Goal: Information Seeking & Learning: Find contact information

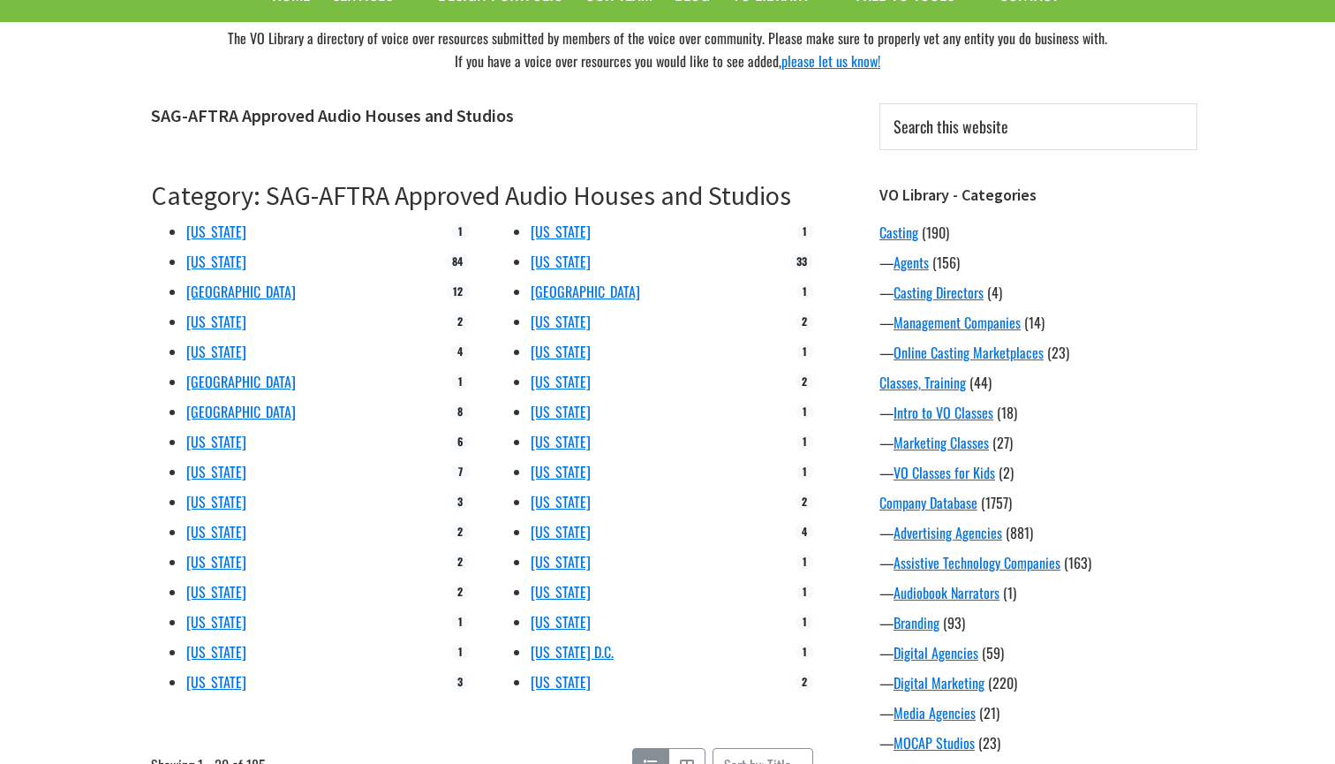
scroll to position [180, 0]
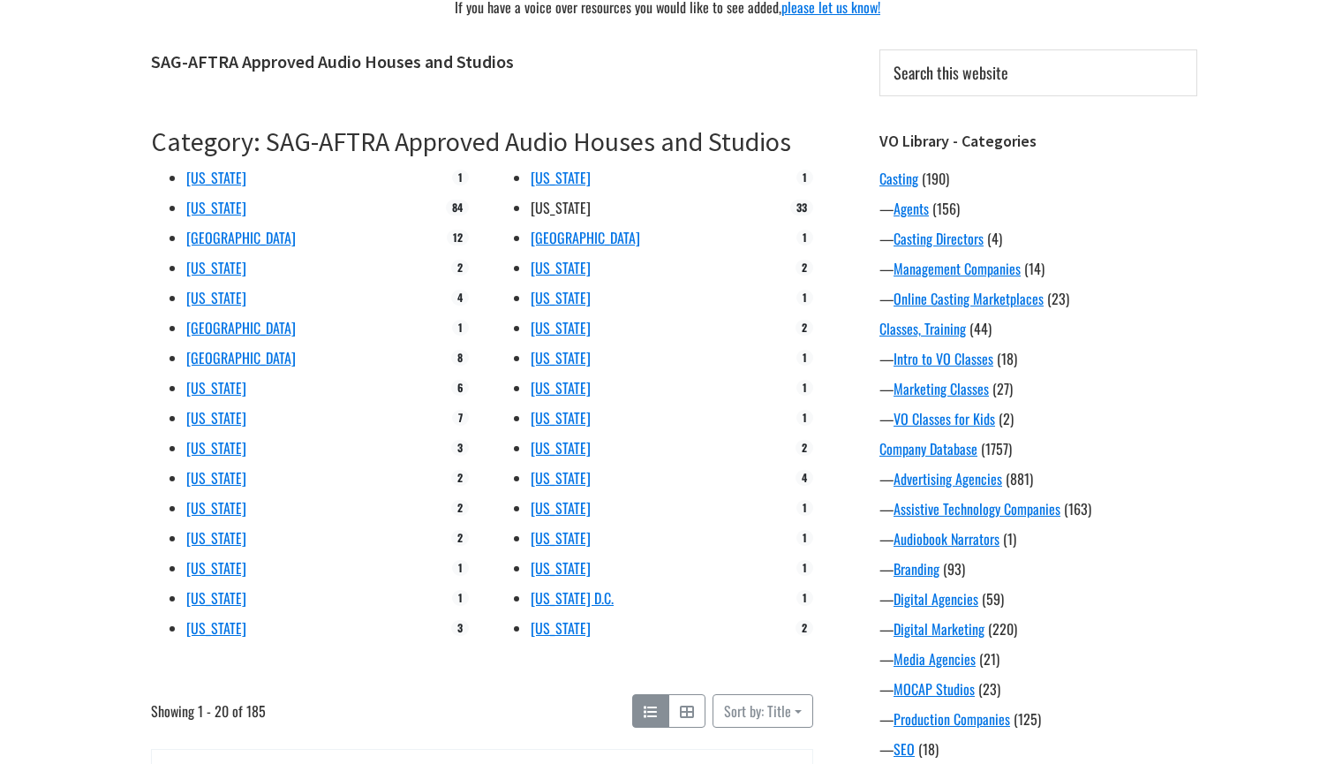
click at [550, 214] on link "[US_STATE]" at bounding box center [561, 207] width 60 height 21
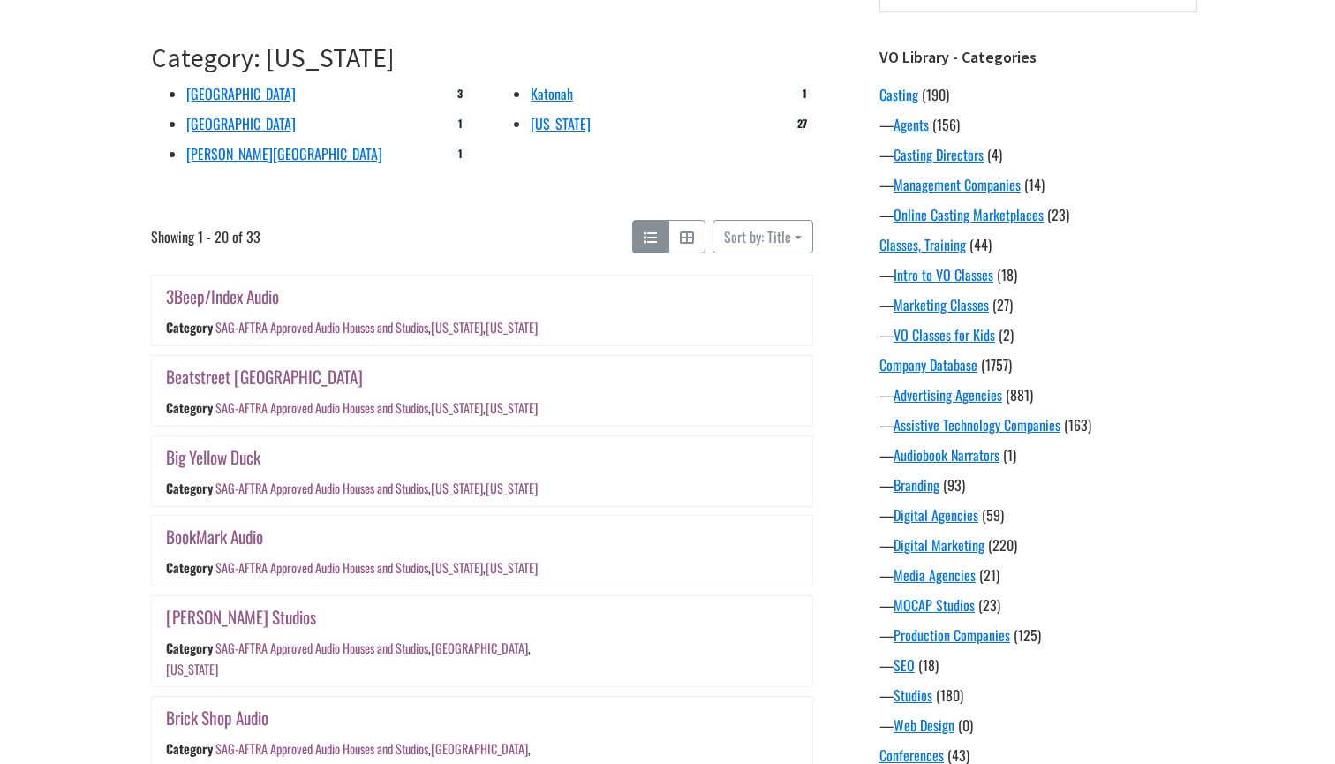
scroll to position [266, 0]
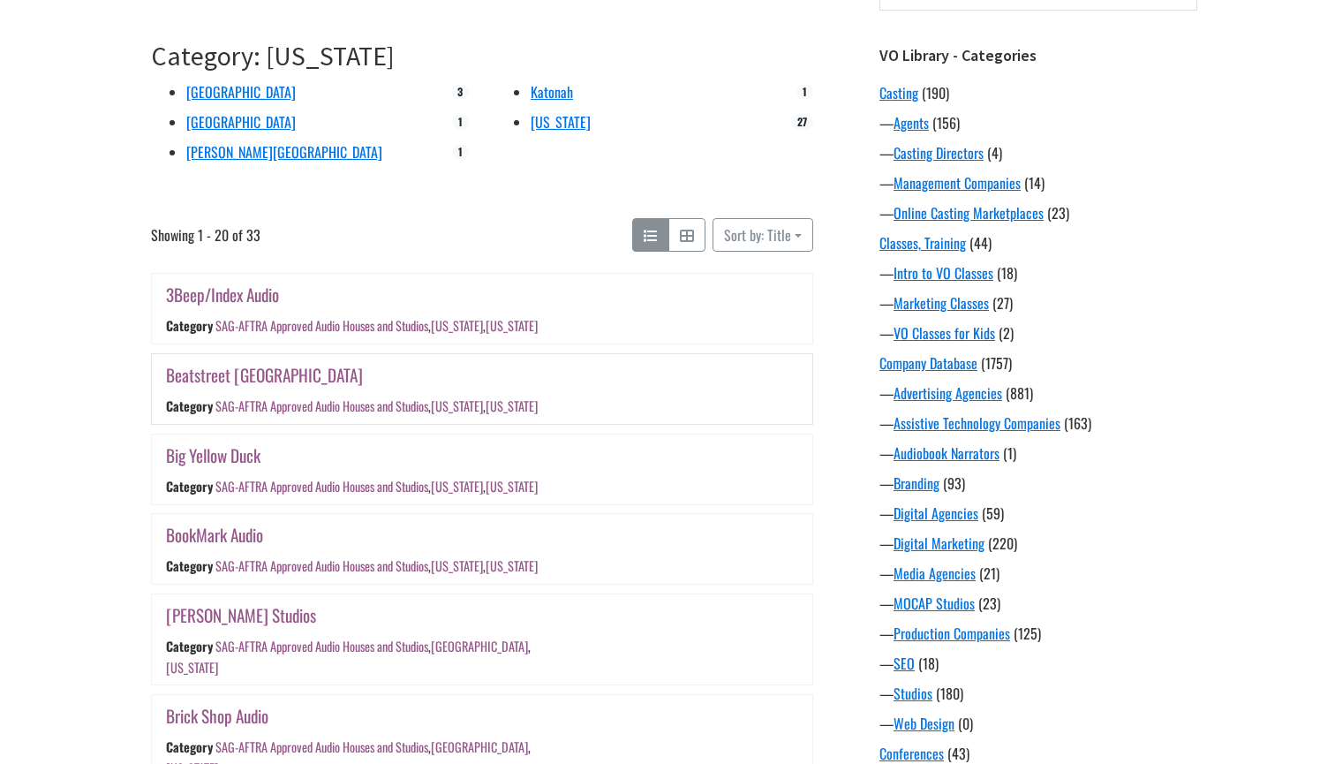
click at [197, 377] on link "Beatstreet [GEOGRAPHIC_DATA]" at bounding box center [264, 375] width 197 height 26
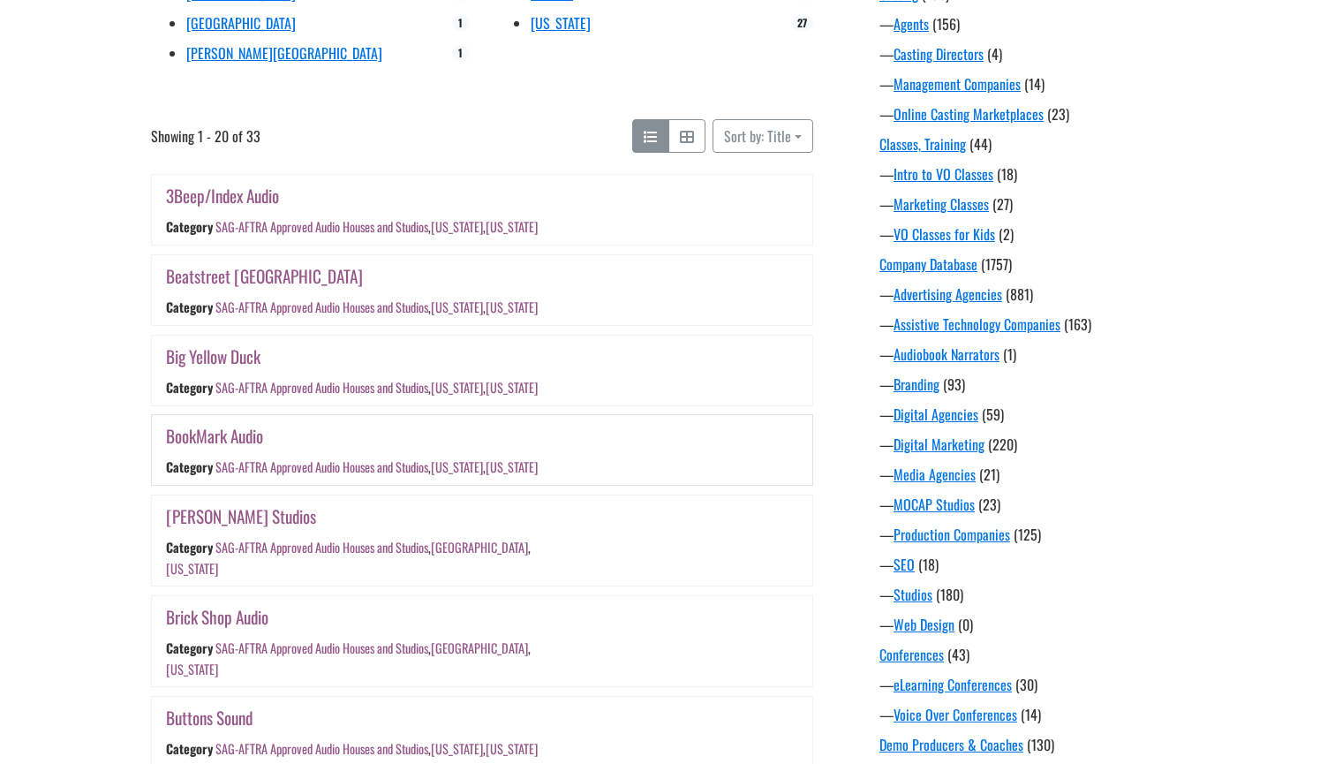
scroll to position [396, 0]
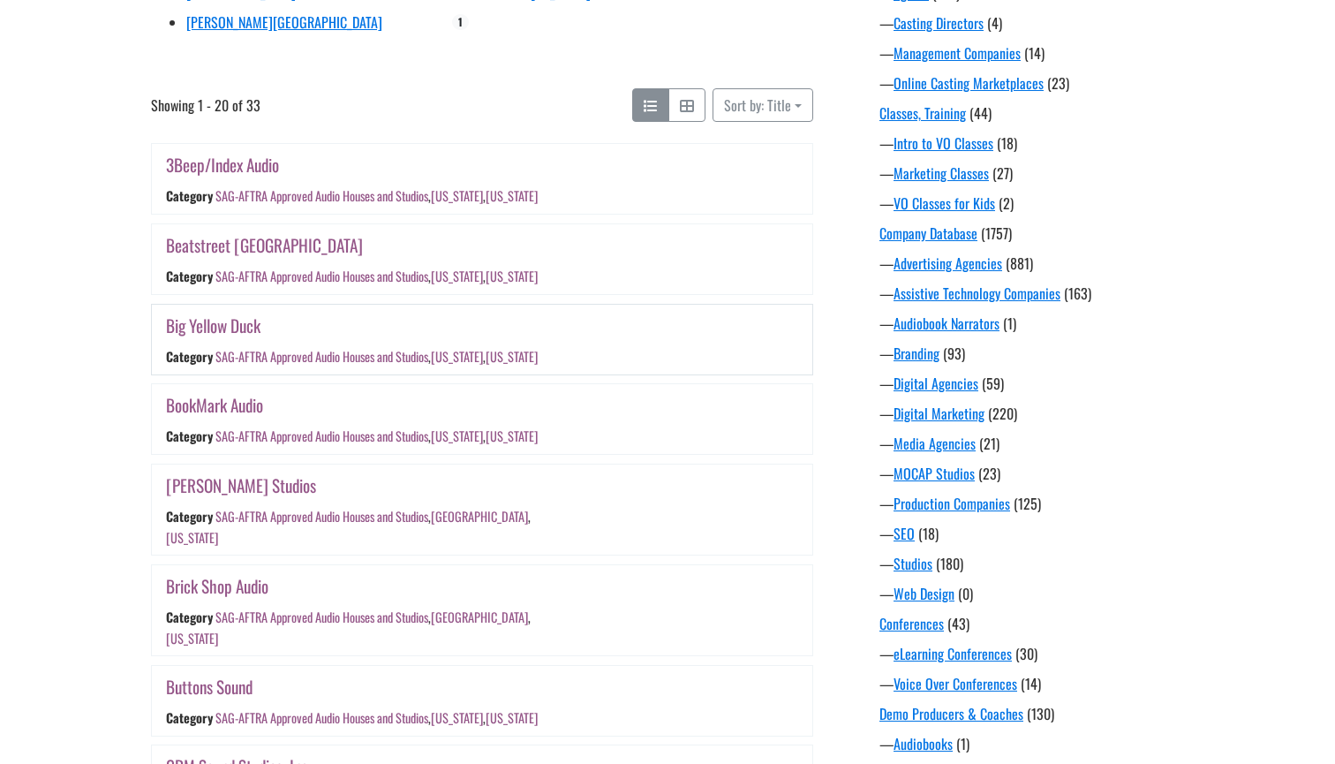
click at [213, 315] on link "Big Yellow Duck" at bounding box center [213, 326] width 94 height 26
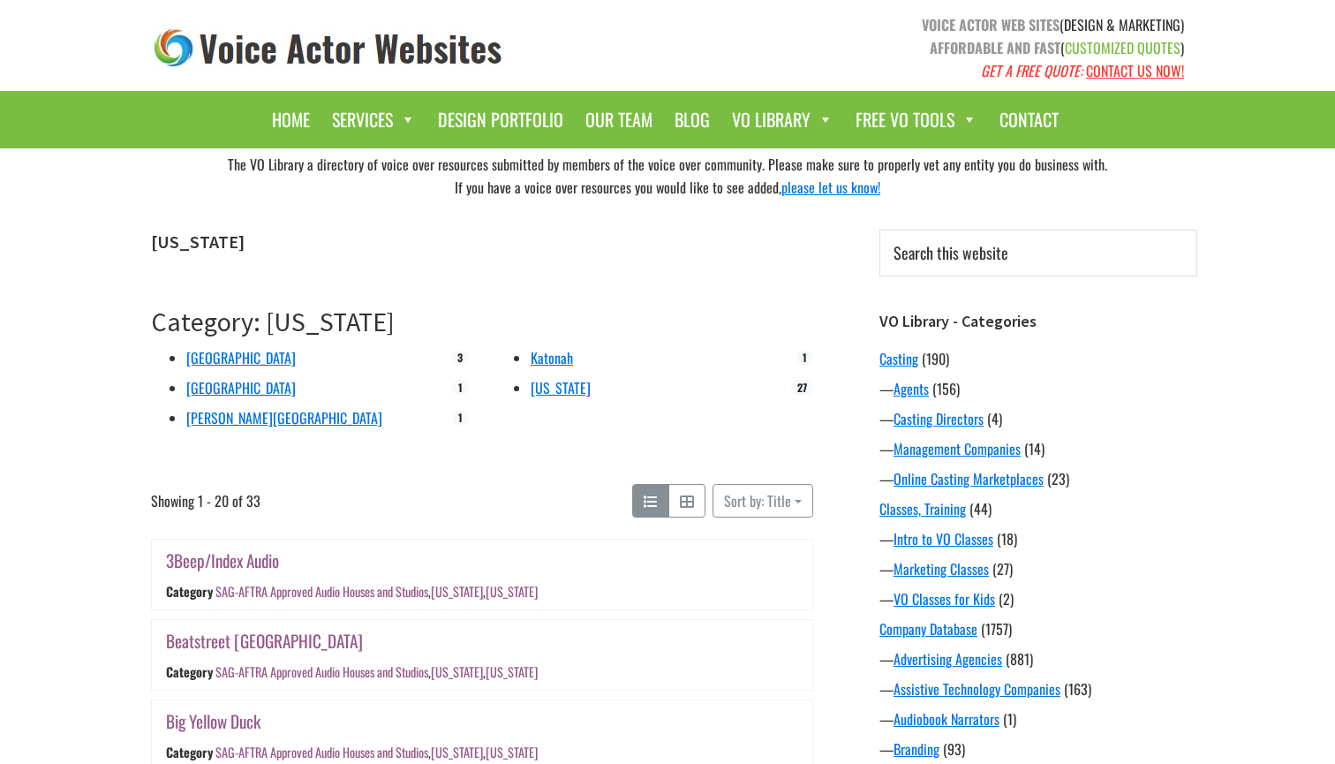
scroll to position [0, 0]
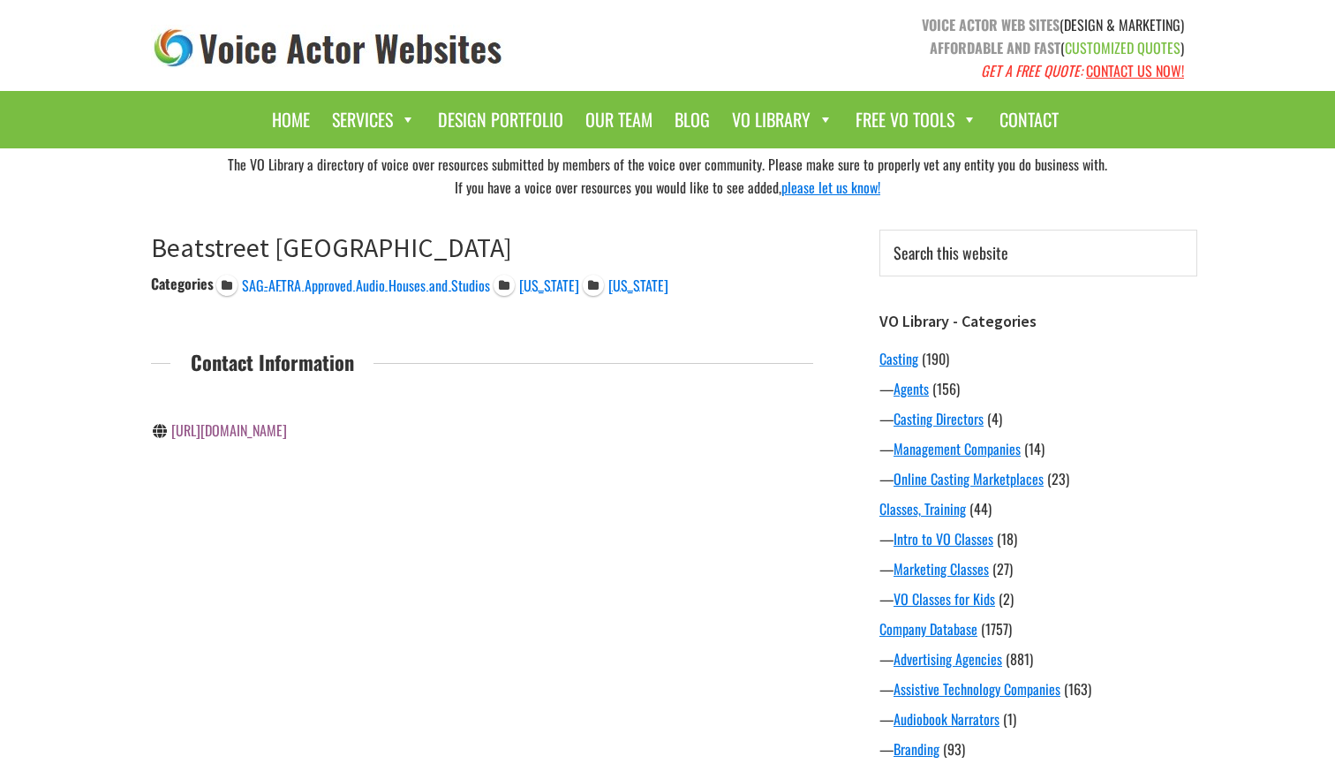
click at [278, 426] on link "https://beatstreetnyc.com/" at bounding box center [229, 430] width 116 height 21
click at [268, 429] on link "http://bigyellowduck.com/" at bounding box center [229, 430] width 116 height 21
